Goal: Navigation & Orientation: Understand site structure

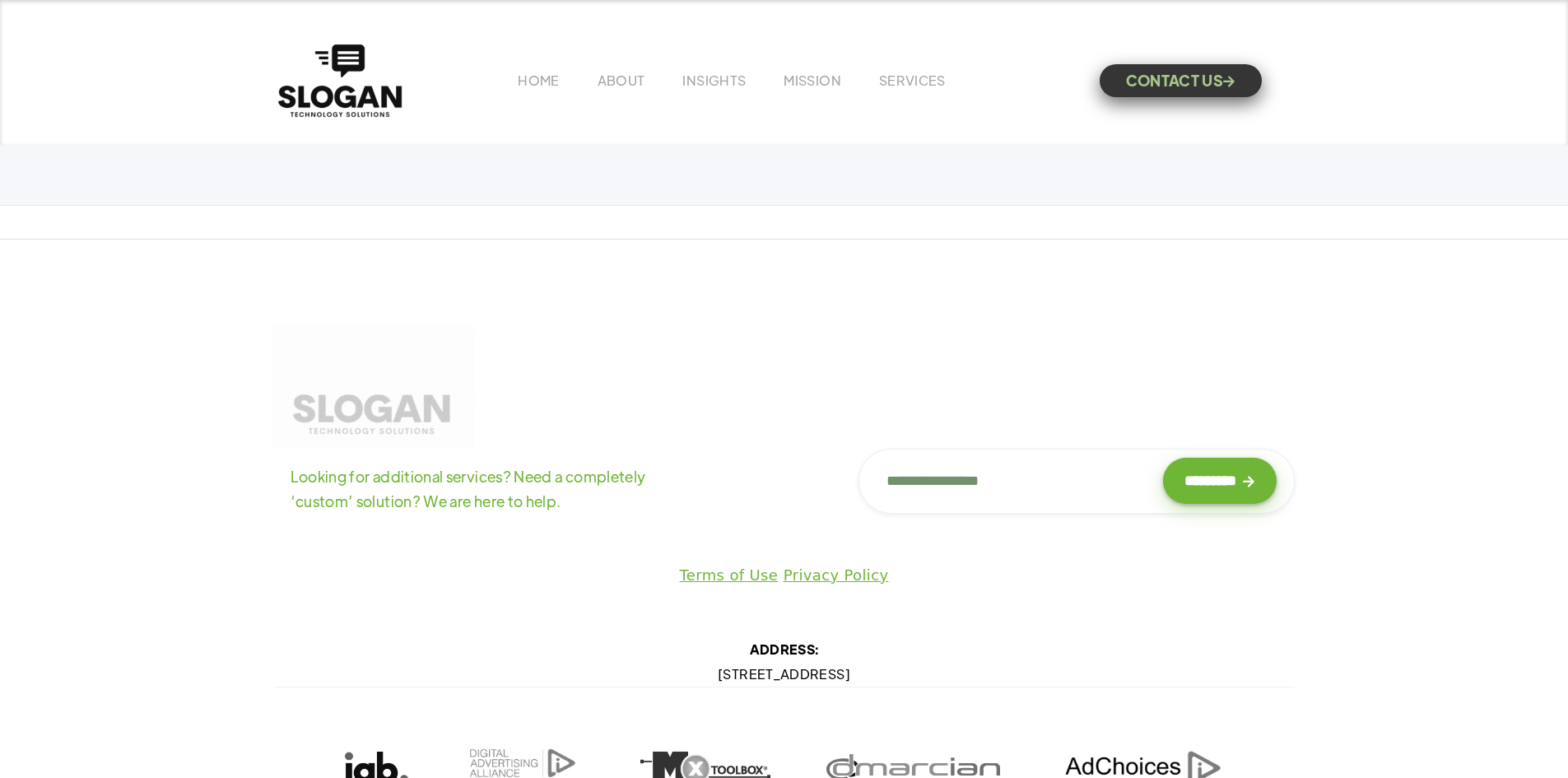
scroll to position [7958, 0]
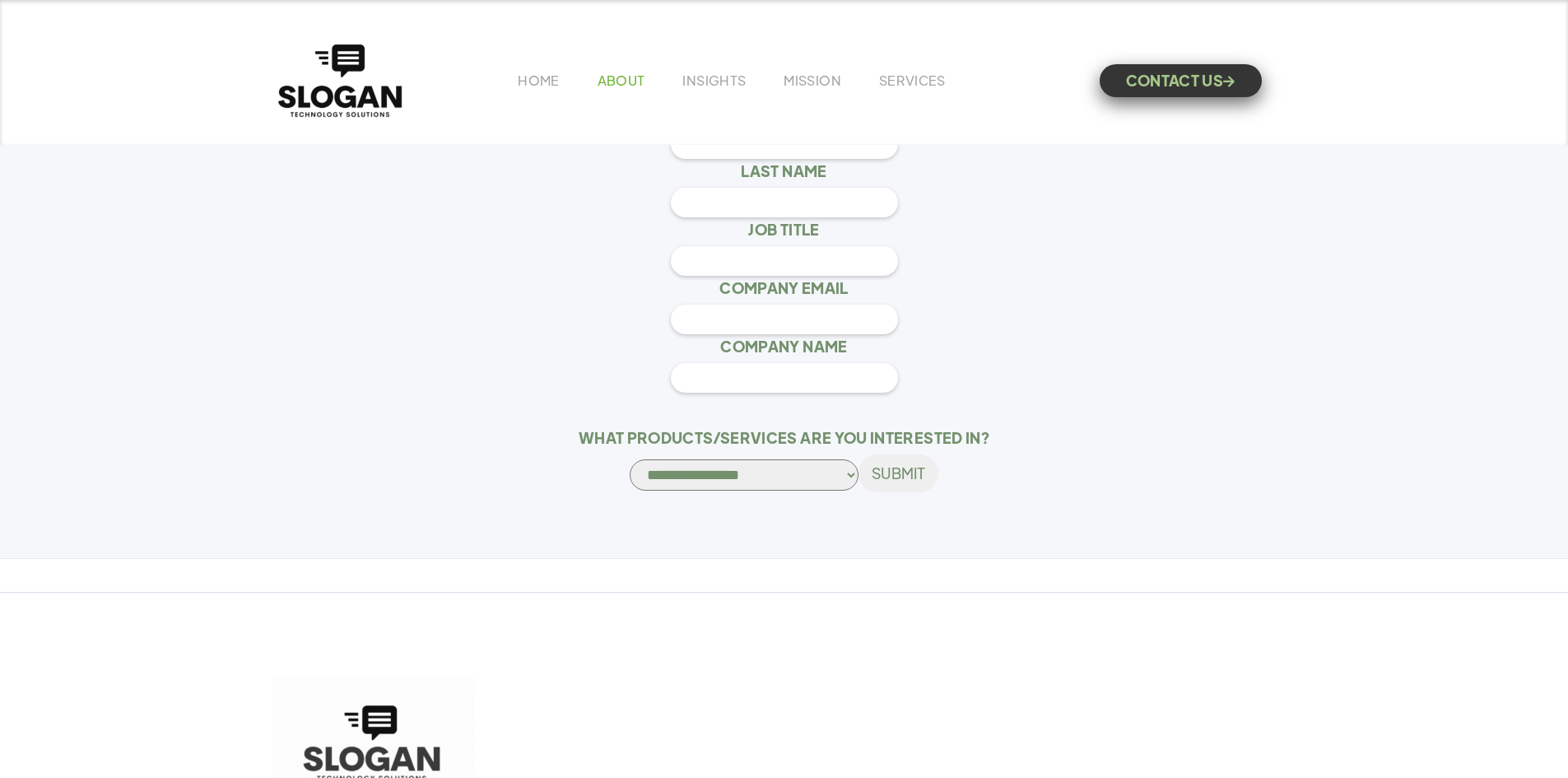
click at [606, 82] on link "ABOUT" at bounding box center [621, 80] width 47 height 18
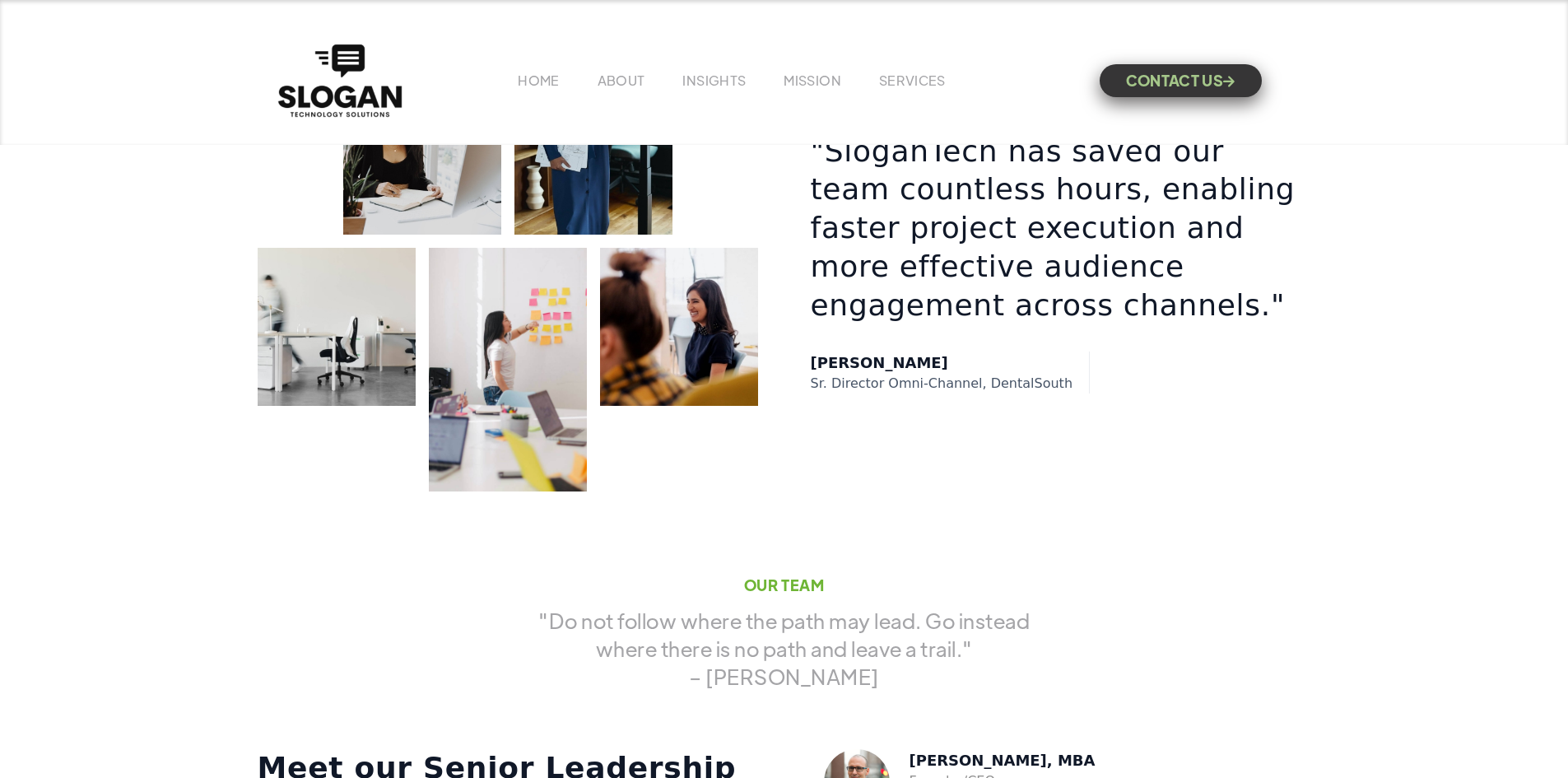
scroll to position [2635, 0]
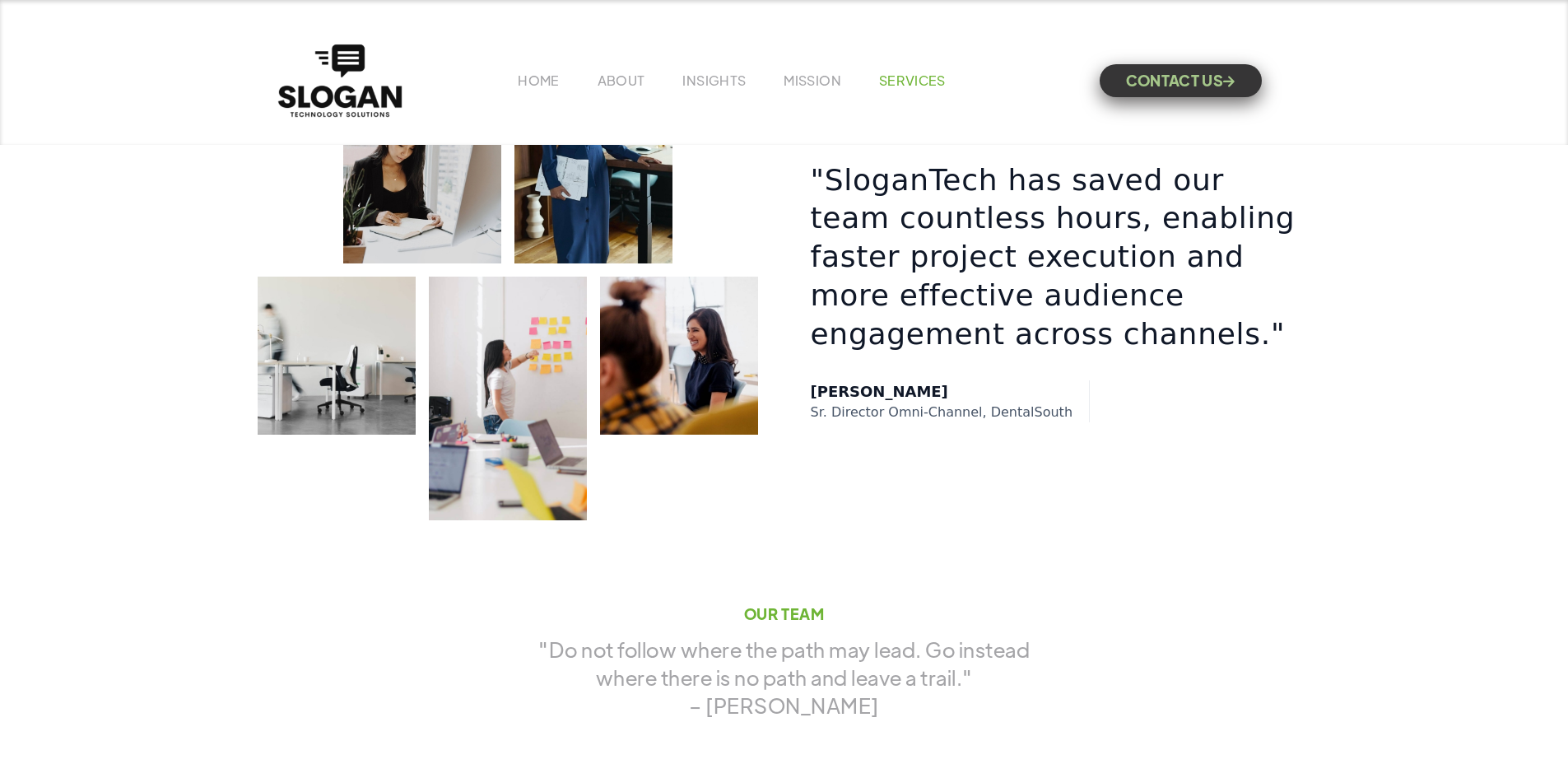
click at [897, 81] on link "SERVICES" at bounding box center [912, 80] width 67 height 18
